Goal: Check status: Check status

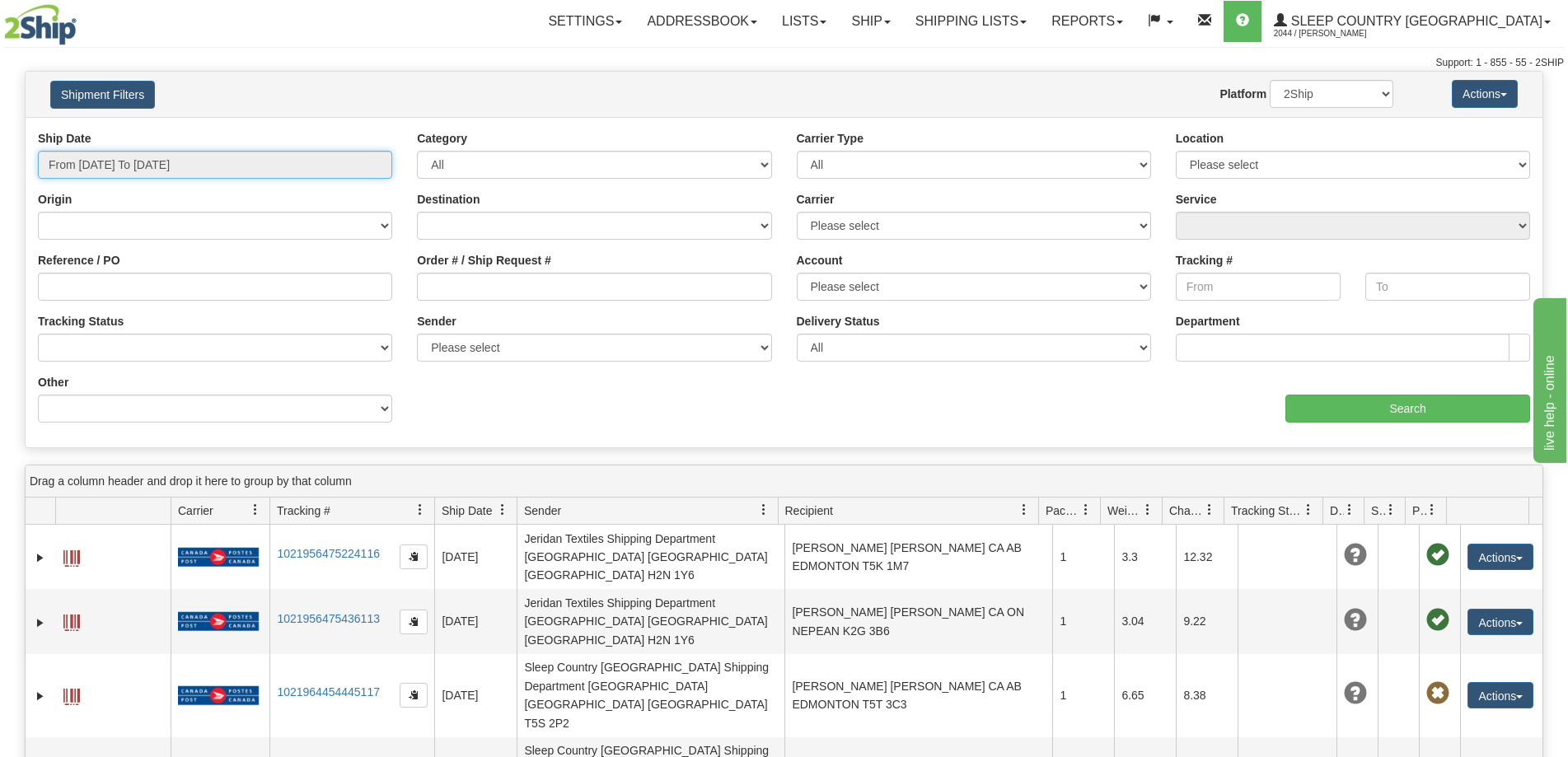
click at [129, 175] on input "From [DATE] To [DATE]" at bounding box center [215, 164] width 354 height 28
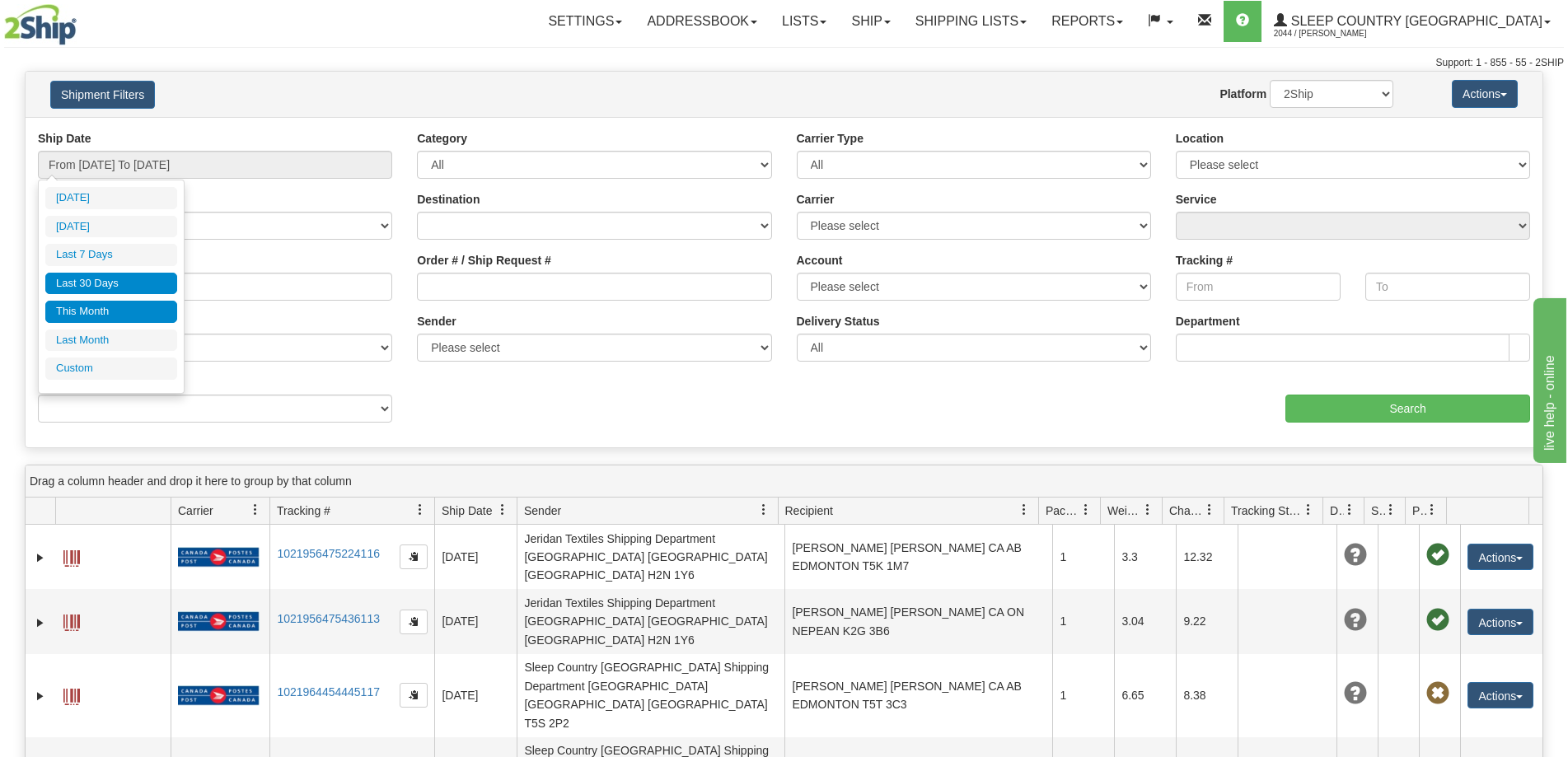
click at [113, 291] on li "Last 30 Days" at bounding box center [111, 283] width 132 height 22
type input "From [DATE] To [DATE]"
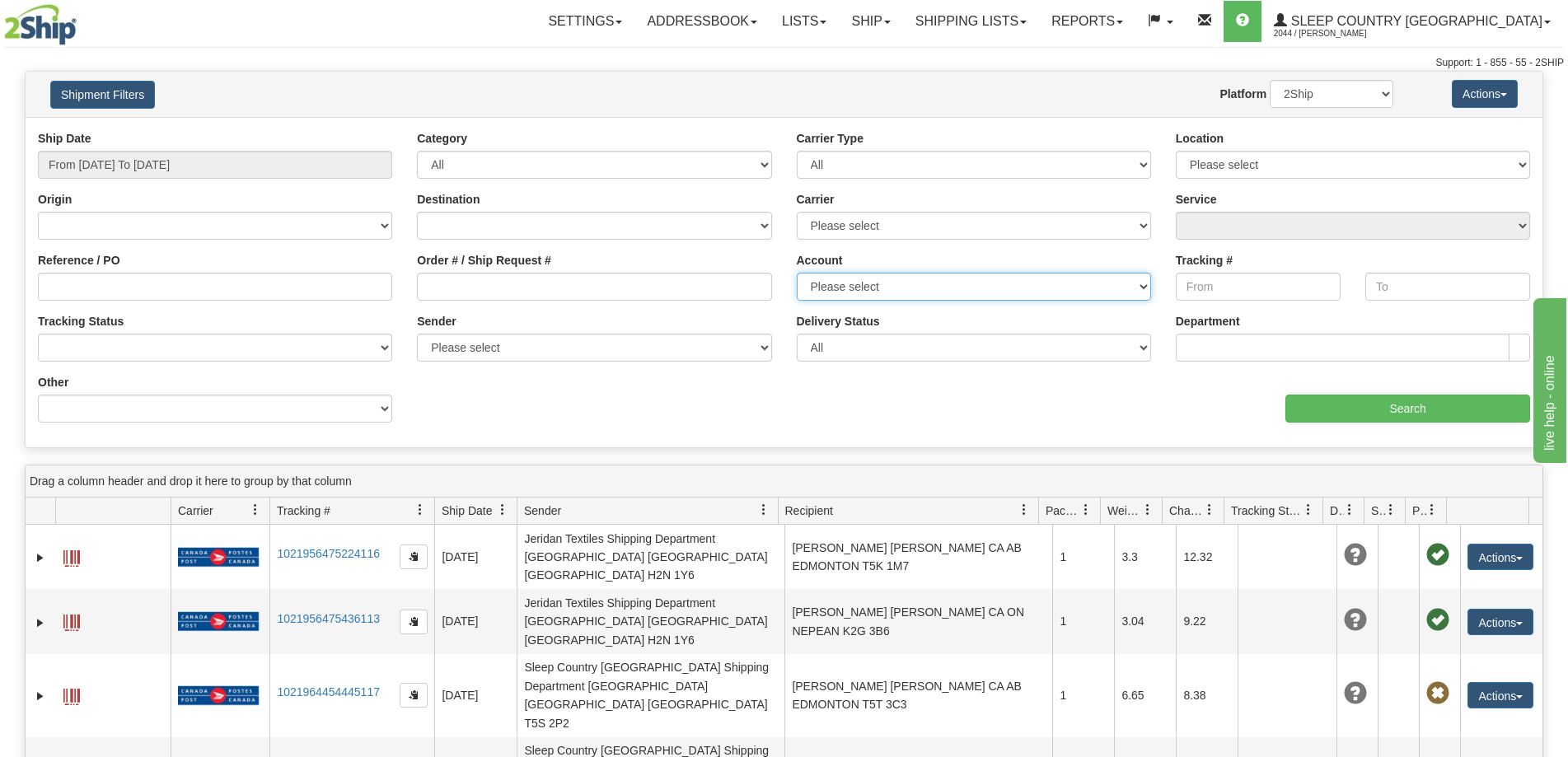
click at [848, 290] on select "Please select [GEOGRAPHIC_DATA] Post 300 Purolator Sleep Country [GEOGRAPHIC_DA…" at bounding box center [974, 286] width 354 height 28
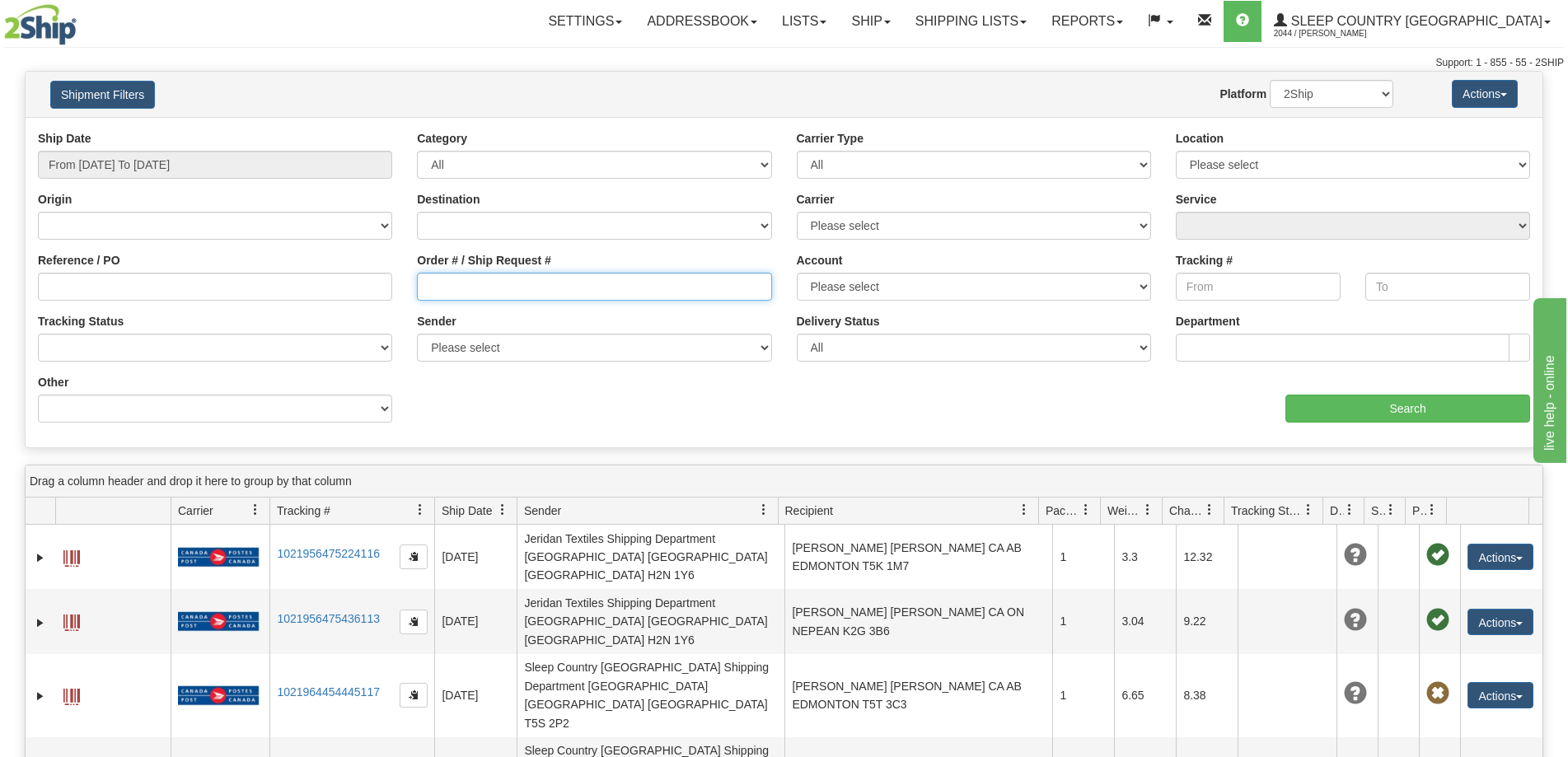
click at [617, 292] on input "Order # / Ship Request #" at bounding box center [594, 286] width 354 height 28
paste input "9000H833600"
type input "9000H833600"
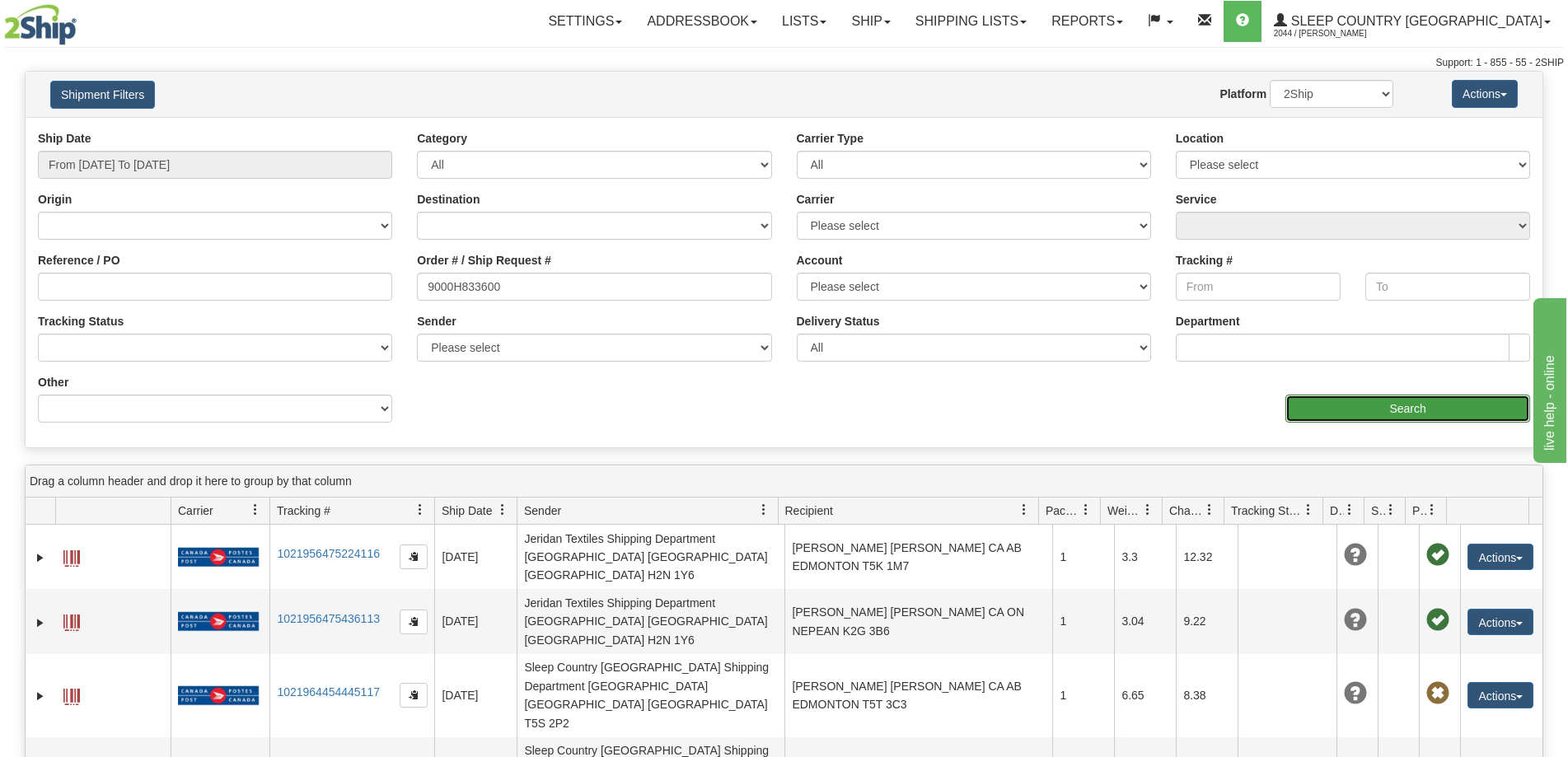
click at [1323, 408] on input "Search" at bounding box center [1408, 408] width 245 height 28
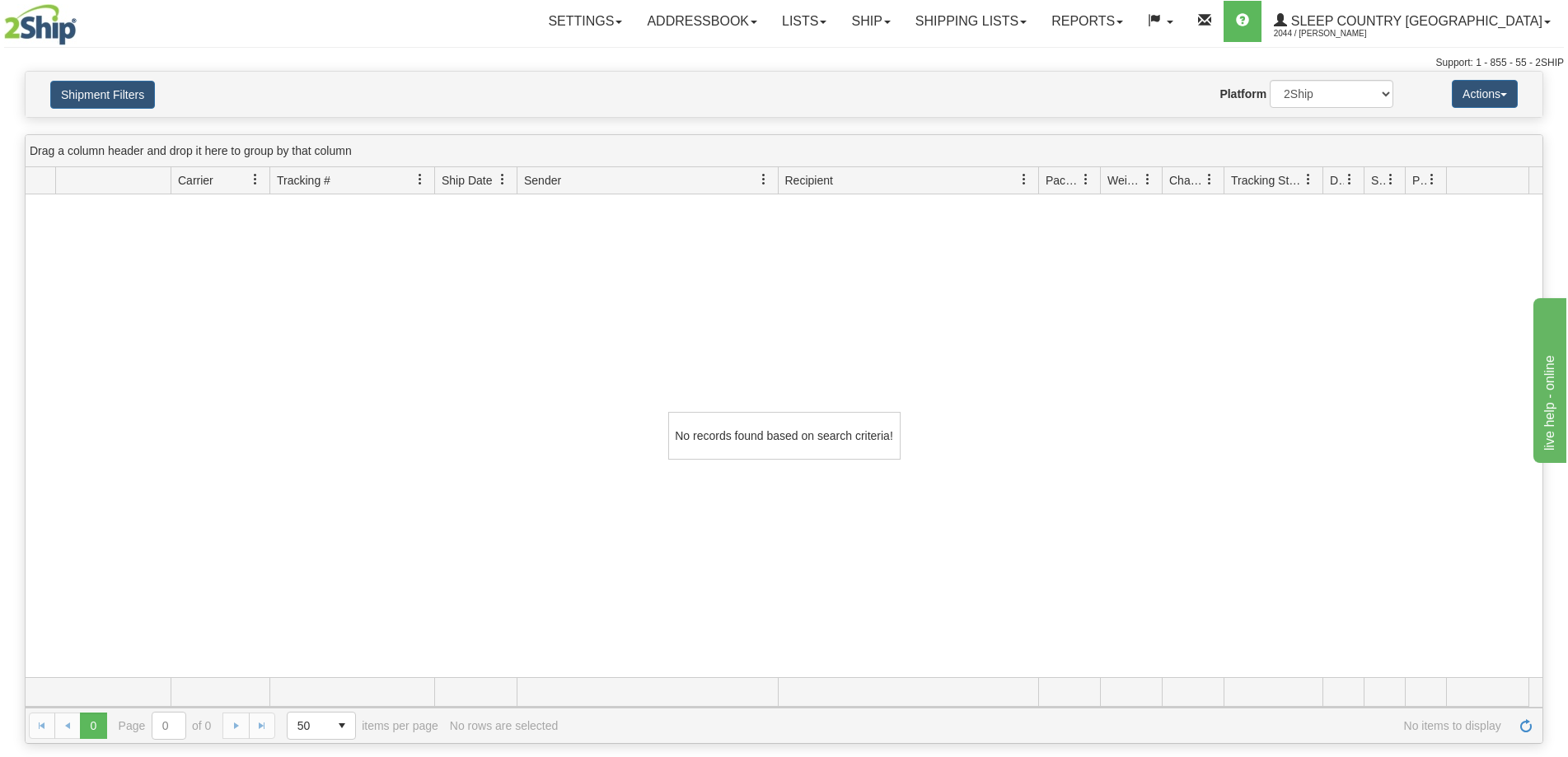
click at [546, 439] on div "No records found based on search criteria!" at bounding box center [784, 435] width 1517 height 483
